Goal: Task Accomplishment & Management: Complete application form

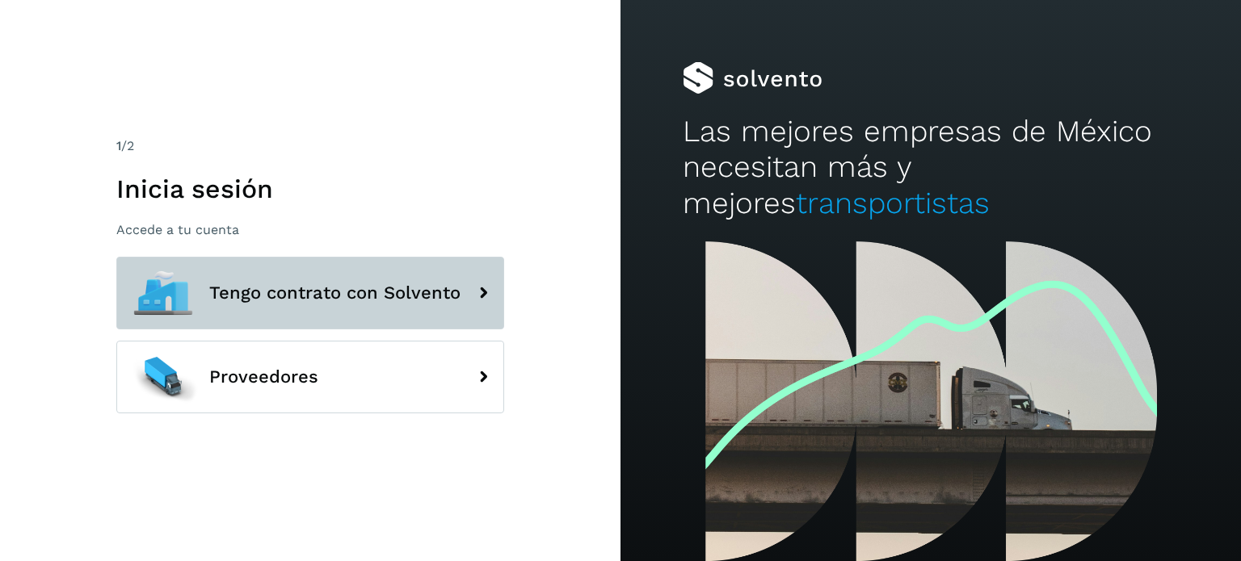
click at [484, 300] on icon at bounding box center [483, 293] width 32 height 32
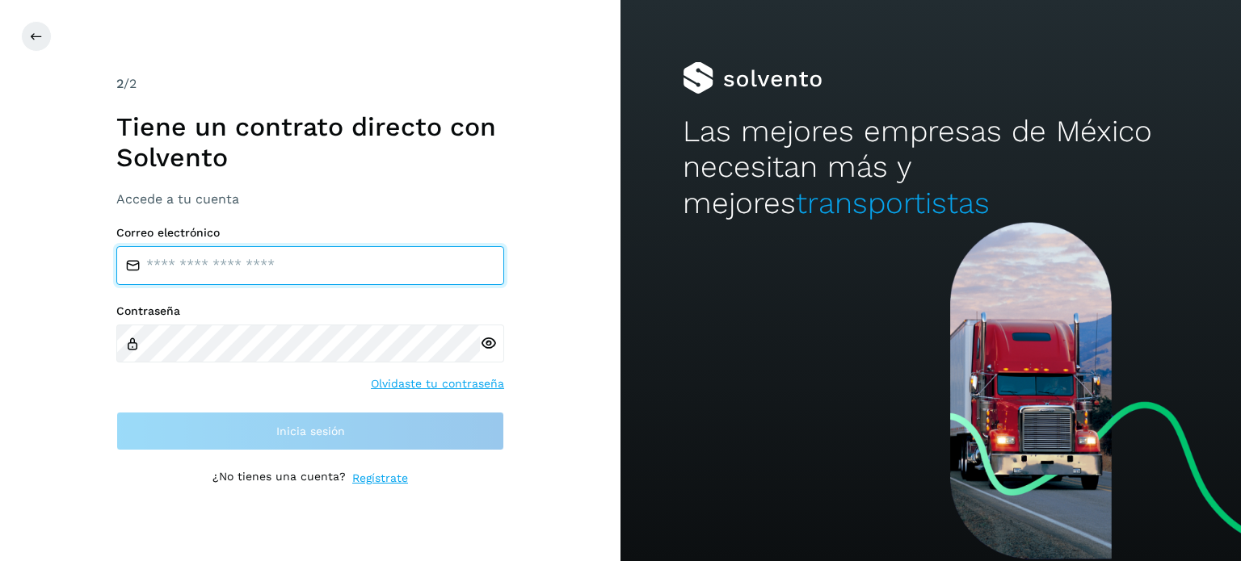
click at [321, 271] on input "email" at bounding box center [310, 265] width 388 height 39
type input "**********"
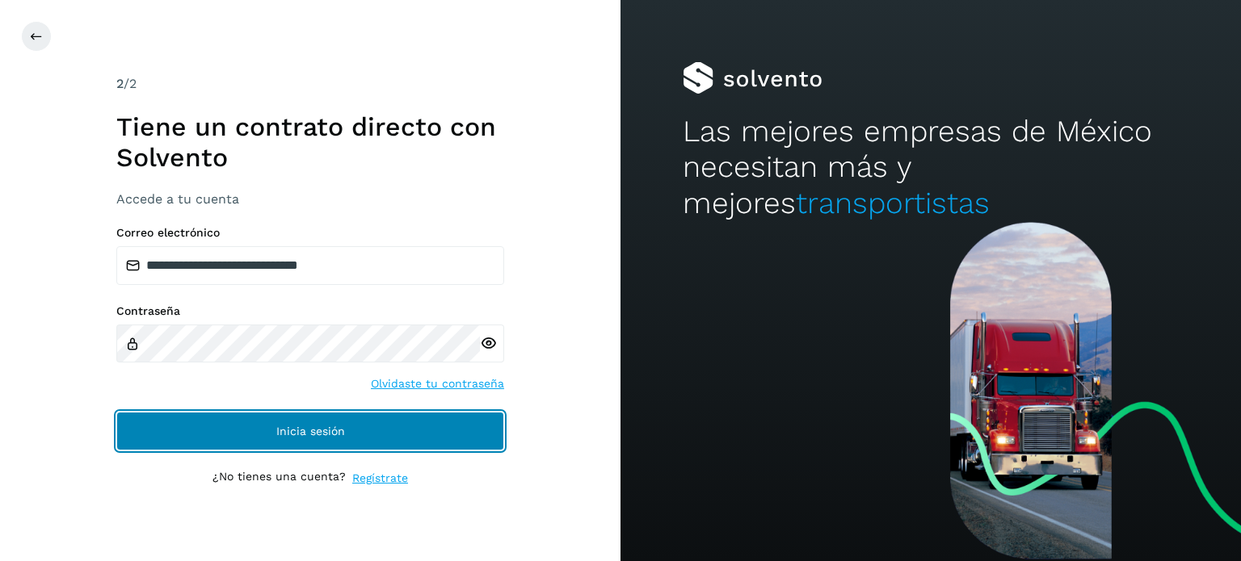
click at [259, 431] on button "Inicia sesión" at bounding box center [310, 431] width 388 height 39
click at [220, 426] on button "Inicia sesión" at bounding box center [310, 431] width 388 height 39
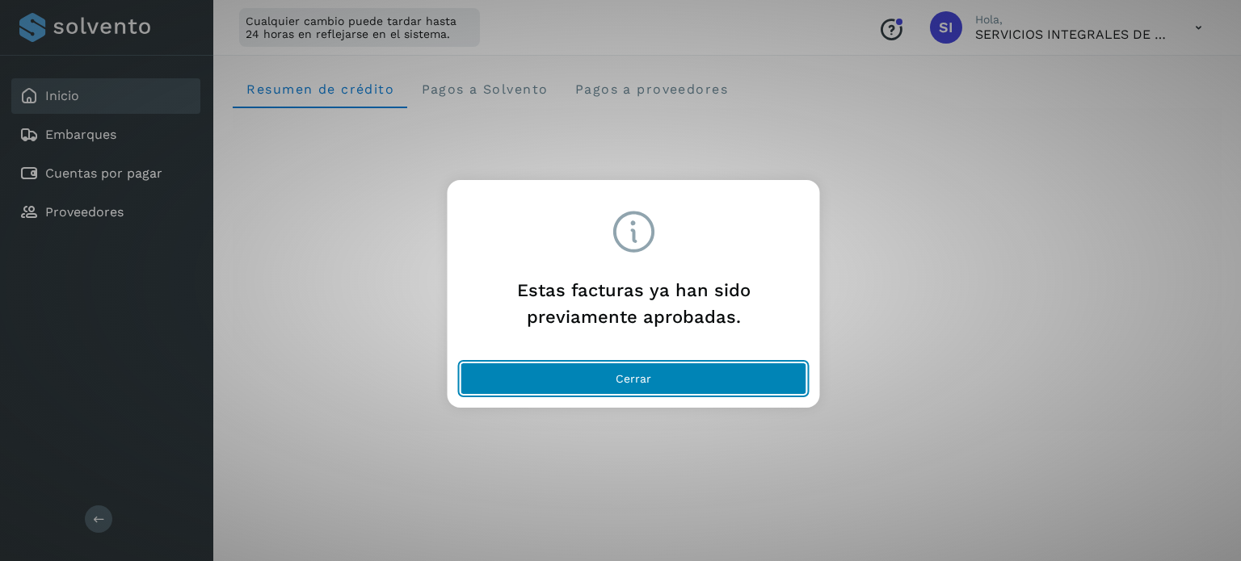
click at [540, 377] on button "Cerrar" at bounding box center [634, 379] width 347 height 32
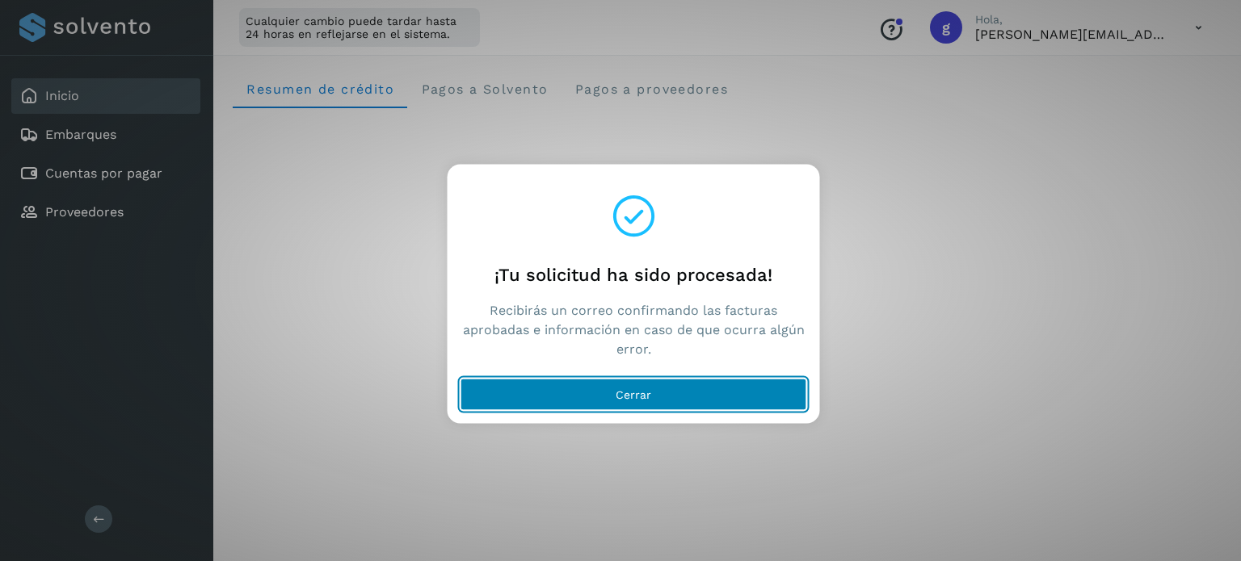
click at [578, 388] on button "Cerrar" at bounding box center [634, 394] width 347 height 32
